Goal: Information Seeking & Learning: Learn about a topic

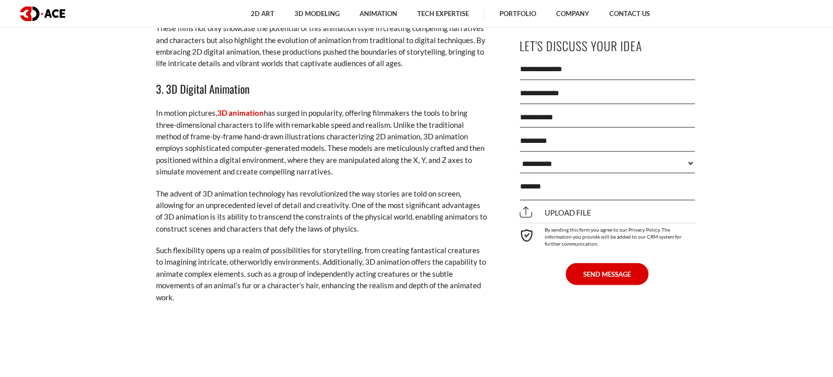
scroll to position [2261, 0]
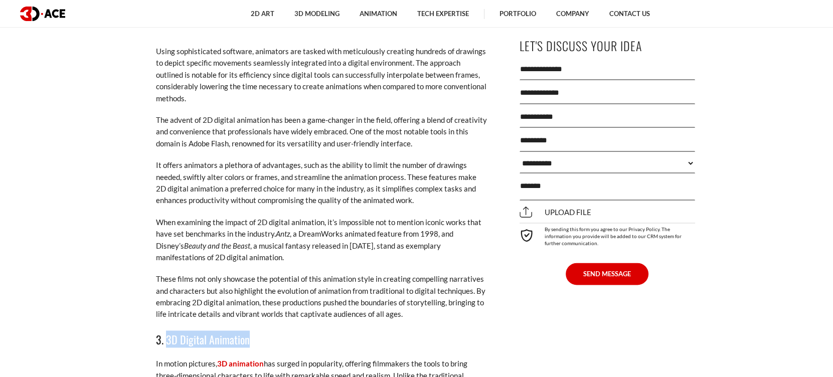
drag, startPoint x: 166, startPoint y: 329, endPoint x: 249, endPoint y: 334, distance: 83.4
click at [249, 334] on h3 "3. 3D Digital Animation" at bounding box center [321, 339] width 331 height 17
copy h3 "3D Digital Animation"
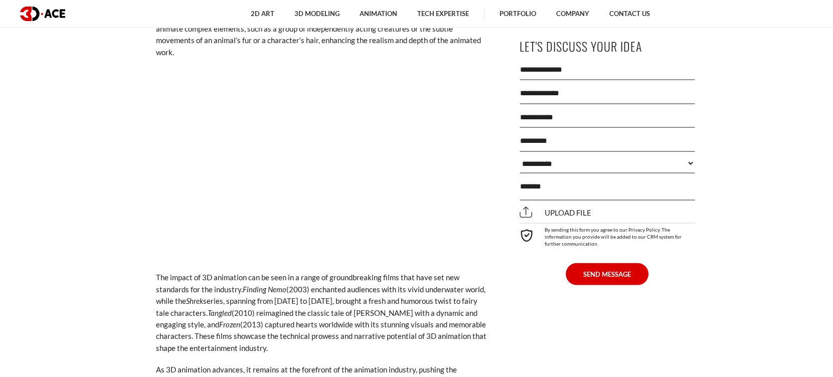
scroll to position [2888, 0]
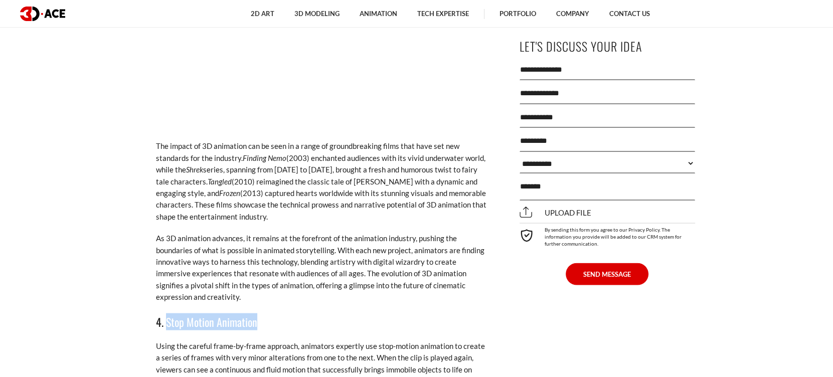
drag, startPoint x: 166, startPoint y: 313, endPoint x: 264, endPoint y: 313, distance: 98.3
click at [264, 314] on h3 "4. Stop Motion Animation" at bounding box center [321, 322] width 331 height 17
copy h3 "Stop Motion Animation"
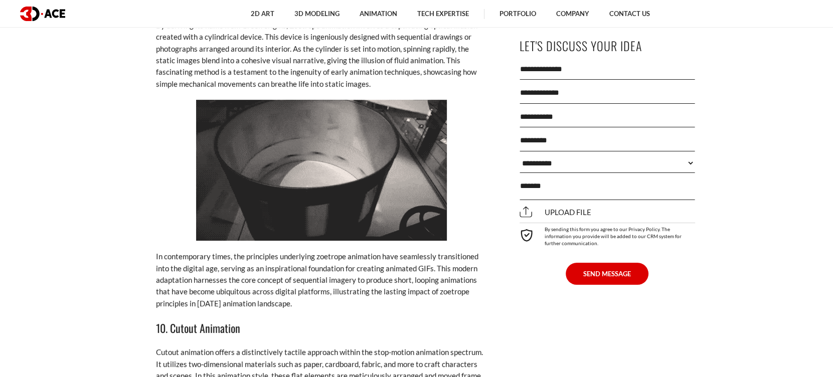
scroll to position [5585, 0]
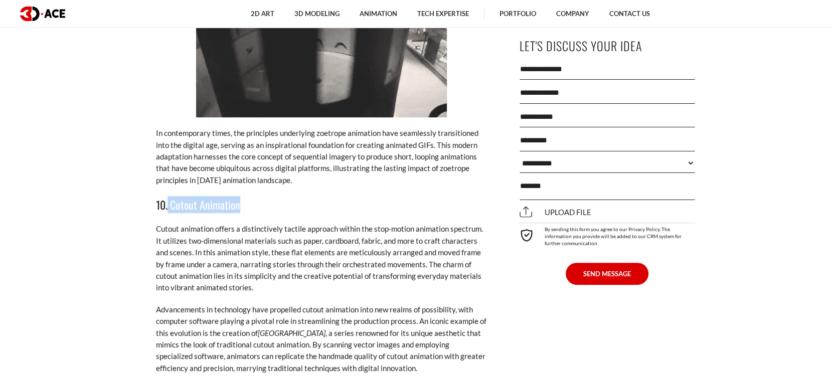
drag, startPoint x: 167, startPoint y: 179, endPoint x: 252, endPoint y: 181, distance: 85.8
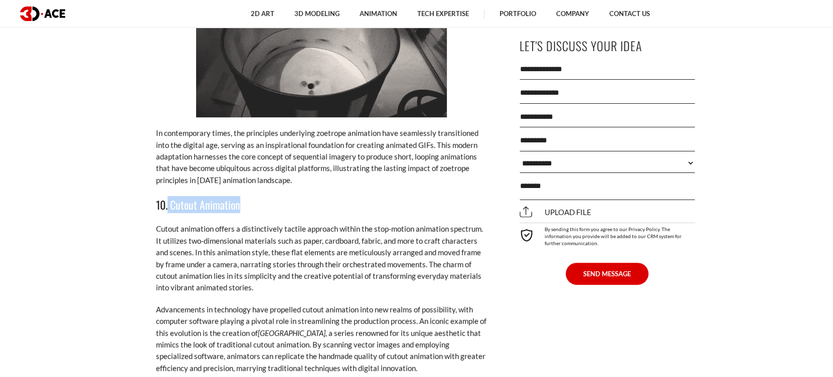
click at [252, 196] on h3 "10. Cutout Animation" at bounding box center [321, 204] width 331 height 17
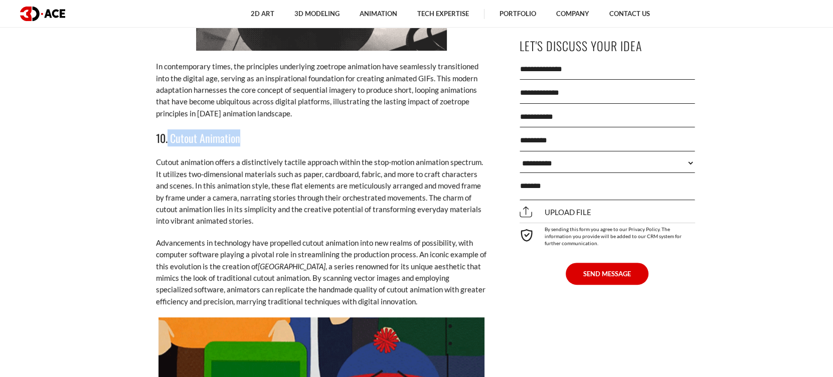
scroll to position [5710, 0]
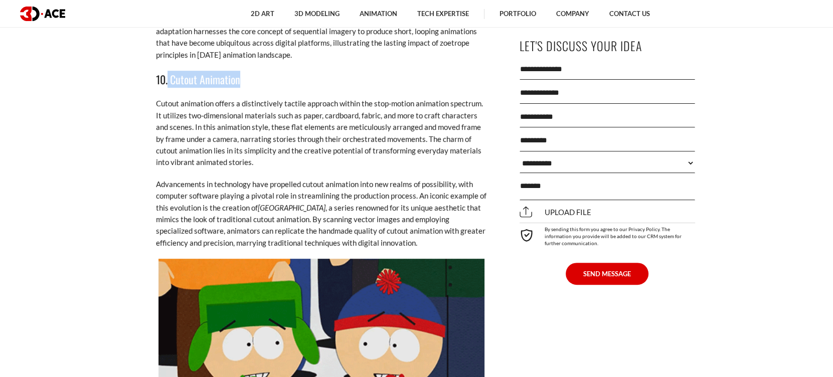
copy h3 "Cutout Animation"
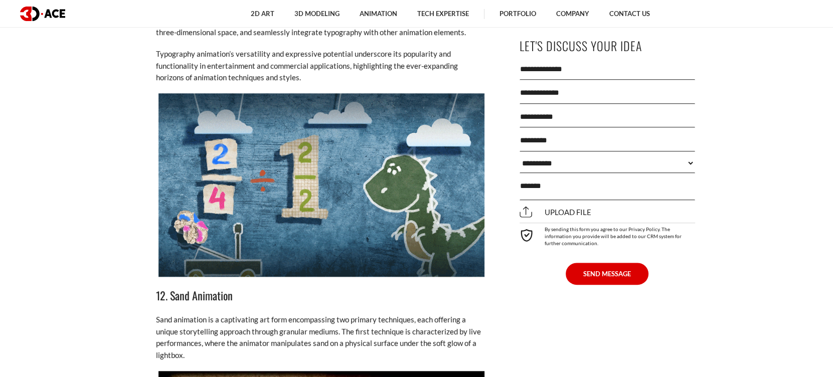
scroll to position [6463, 0]
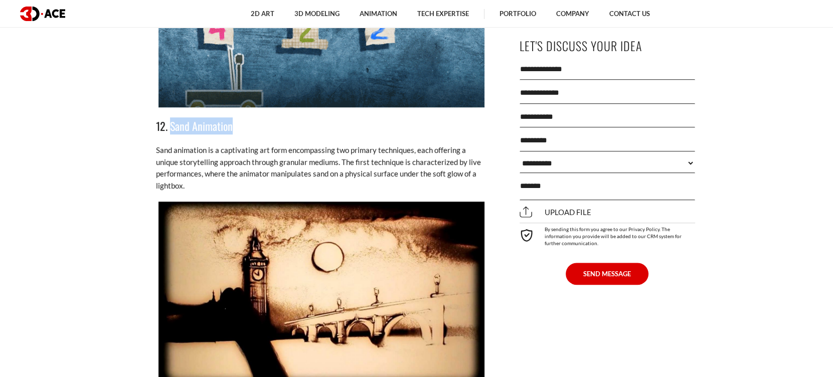
drag, startPoint x: 169, startPoint y: 96, endPoint x: 238, endPoint y: 104, distance: 69.7
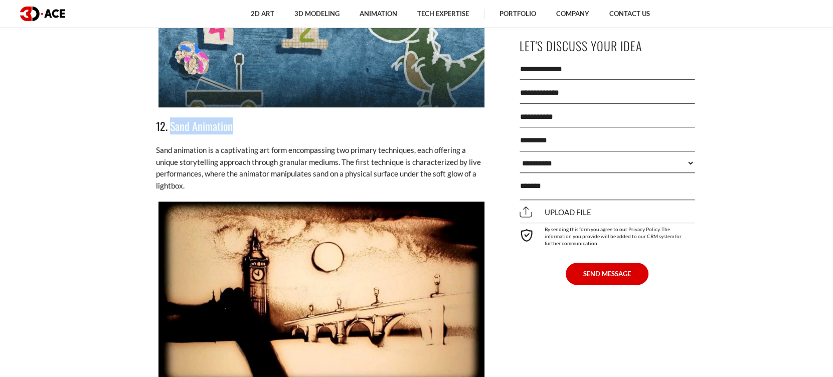
click at [238, 117] on h3 "12. Sand Animation" at bounding box center [321, 125] width 331 height 17
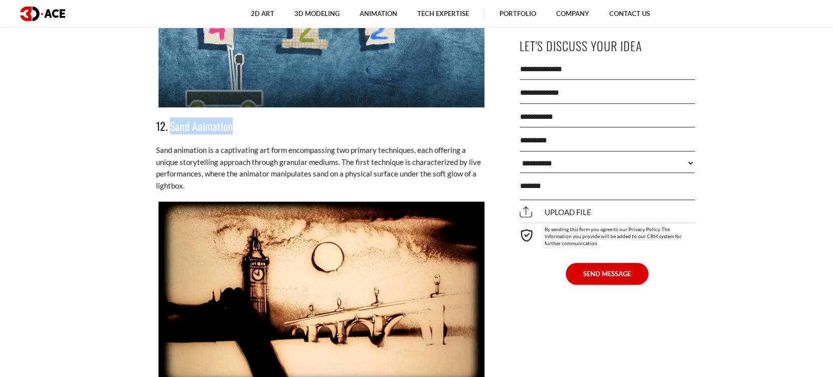
copy h3 "Sand Animation"
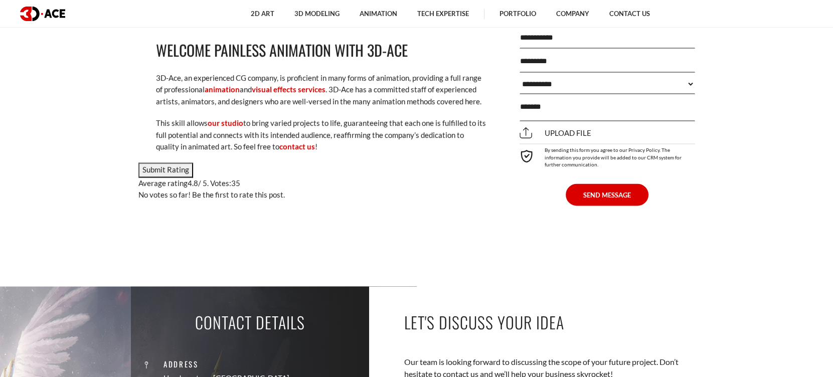
scroll to position [7655, 0]
